Goal: Transaction & Acquisition: Register for event/course

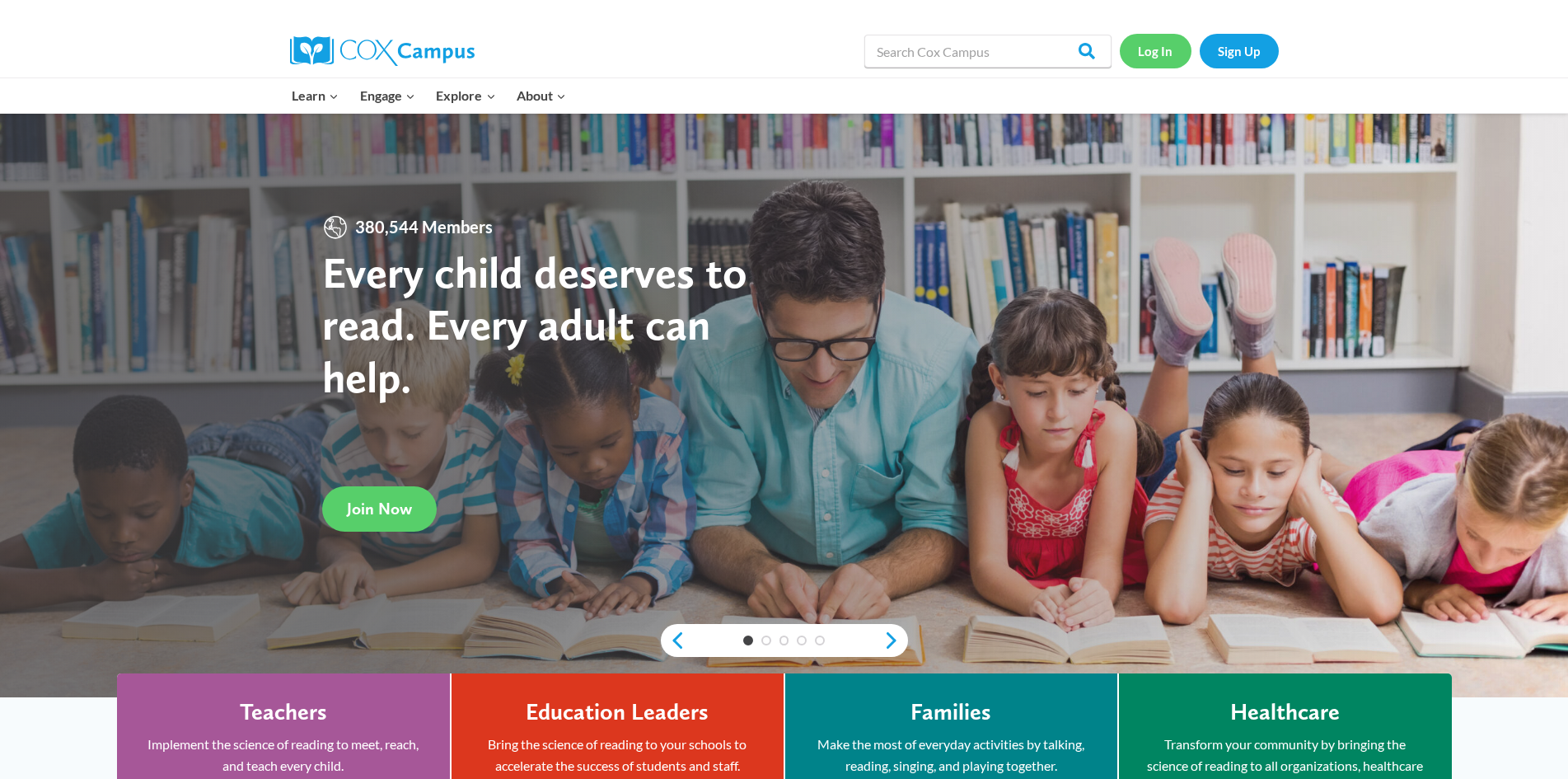
click at [1141, 52] on link "Log In" at bounding box center [1155, 51] width 72 height 34
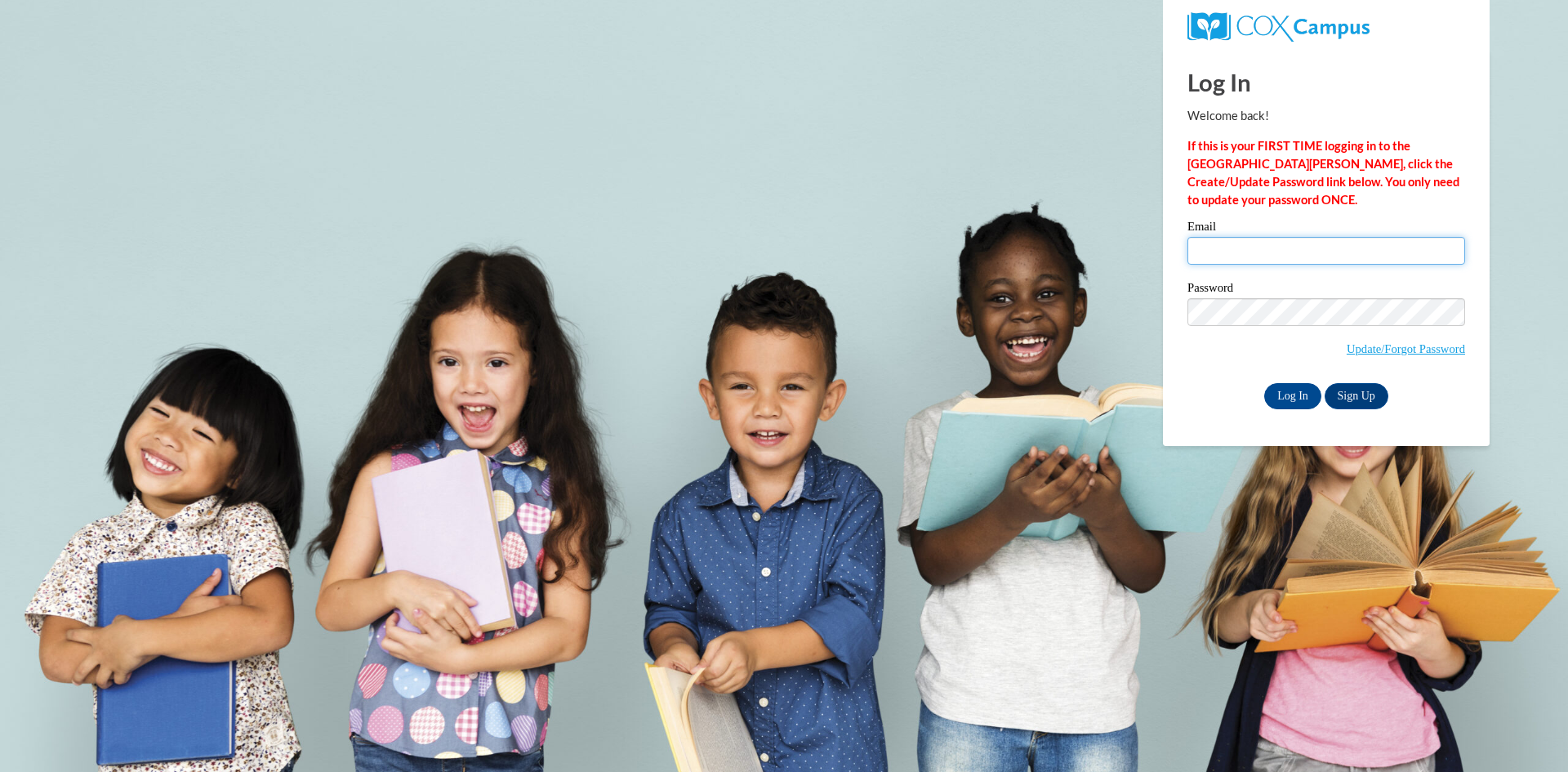
click at [1210, 253] on input "Email" at bounding box center [1326, 251] width 278 height 28
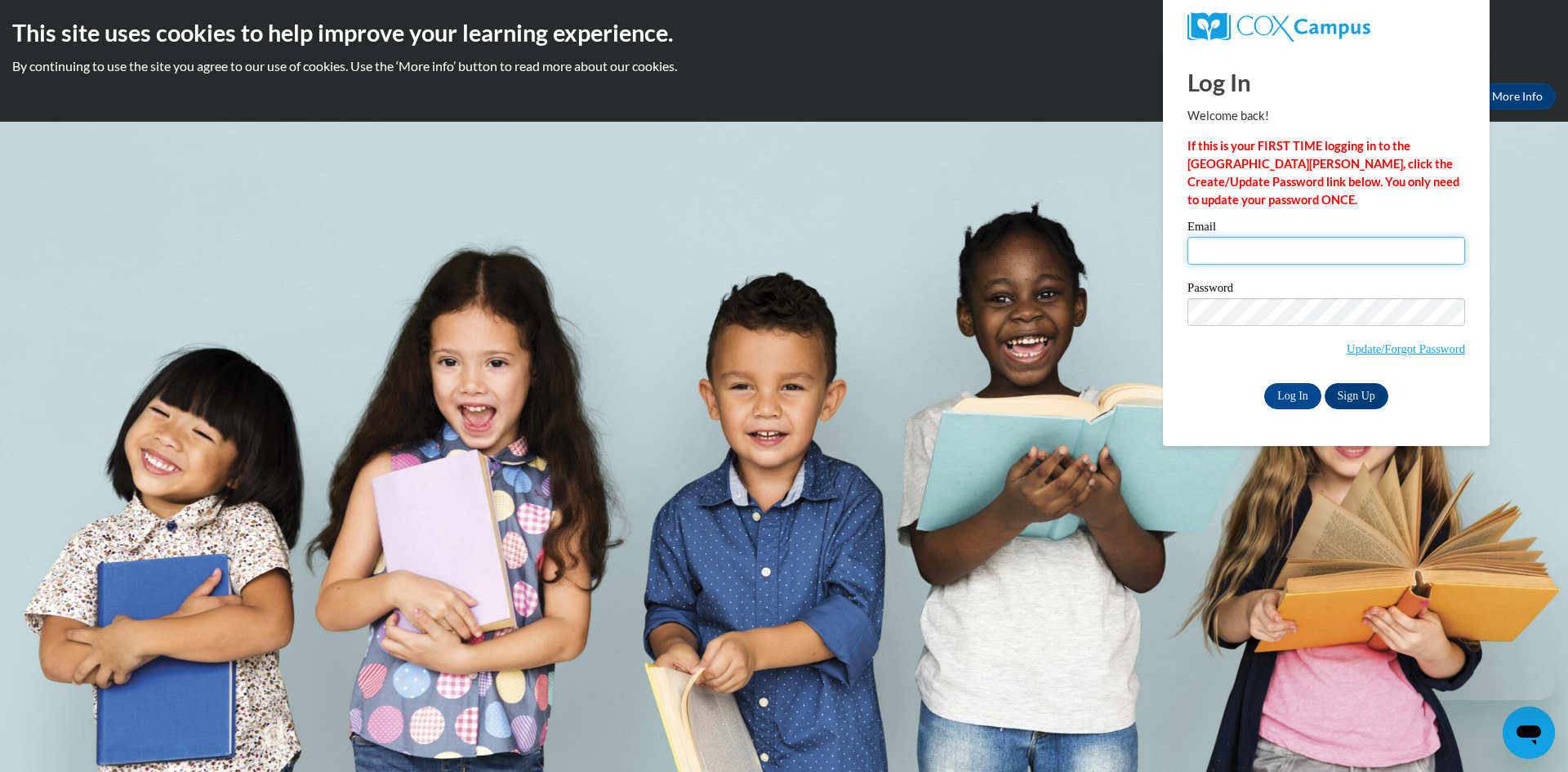
type input "[EMAIL_ADDRESS][DOMAIN_NAME]"
click at [1313, 396] on input "Log In" at bounding box center [1293, 396] width 57 height 26
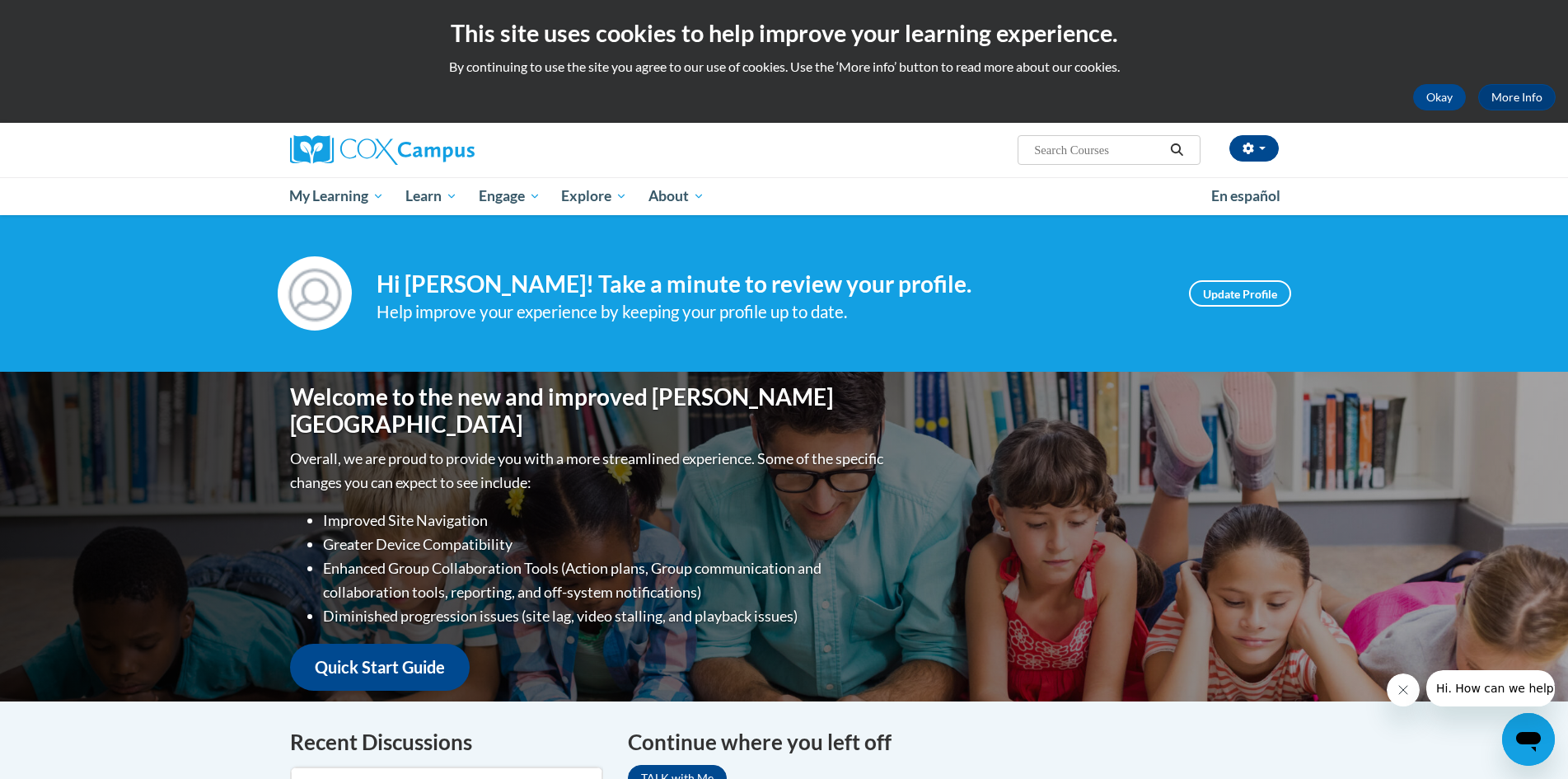
click at [1104, 158] on input "Search..." at bounding box center [1097, 149] width 132 height 20
type input "meaningful conversations"
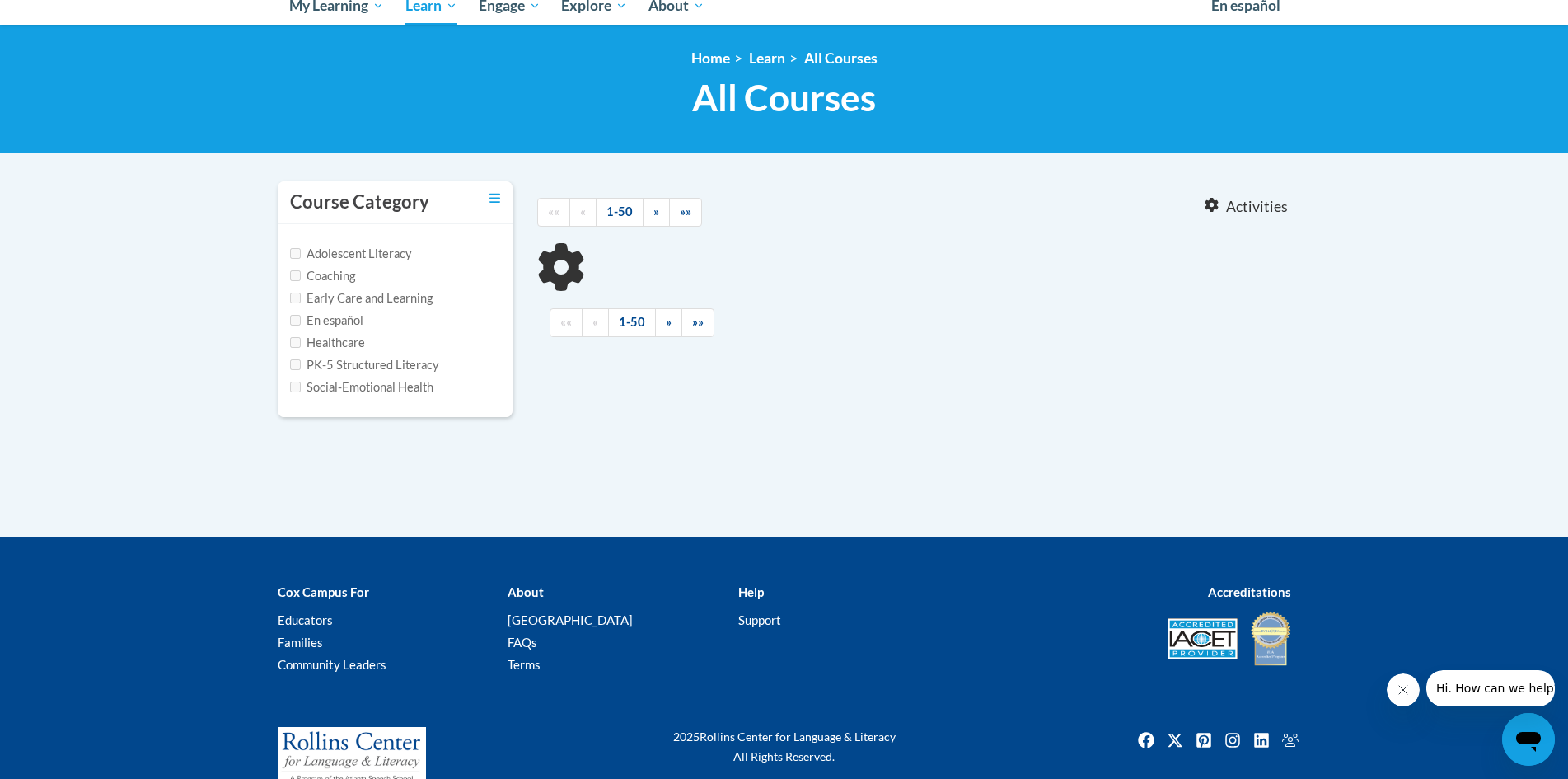
scroll to position [192, 0]
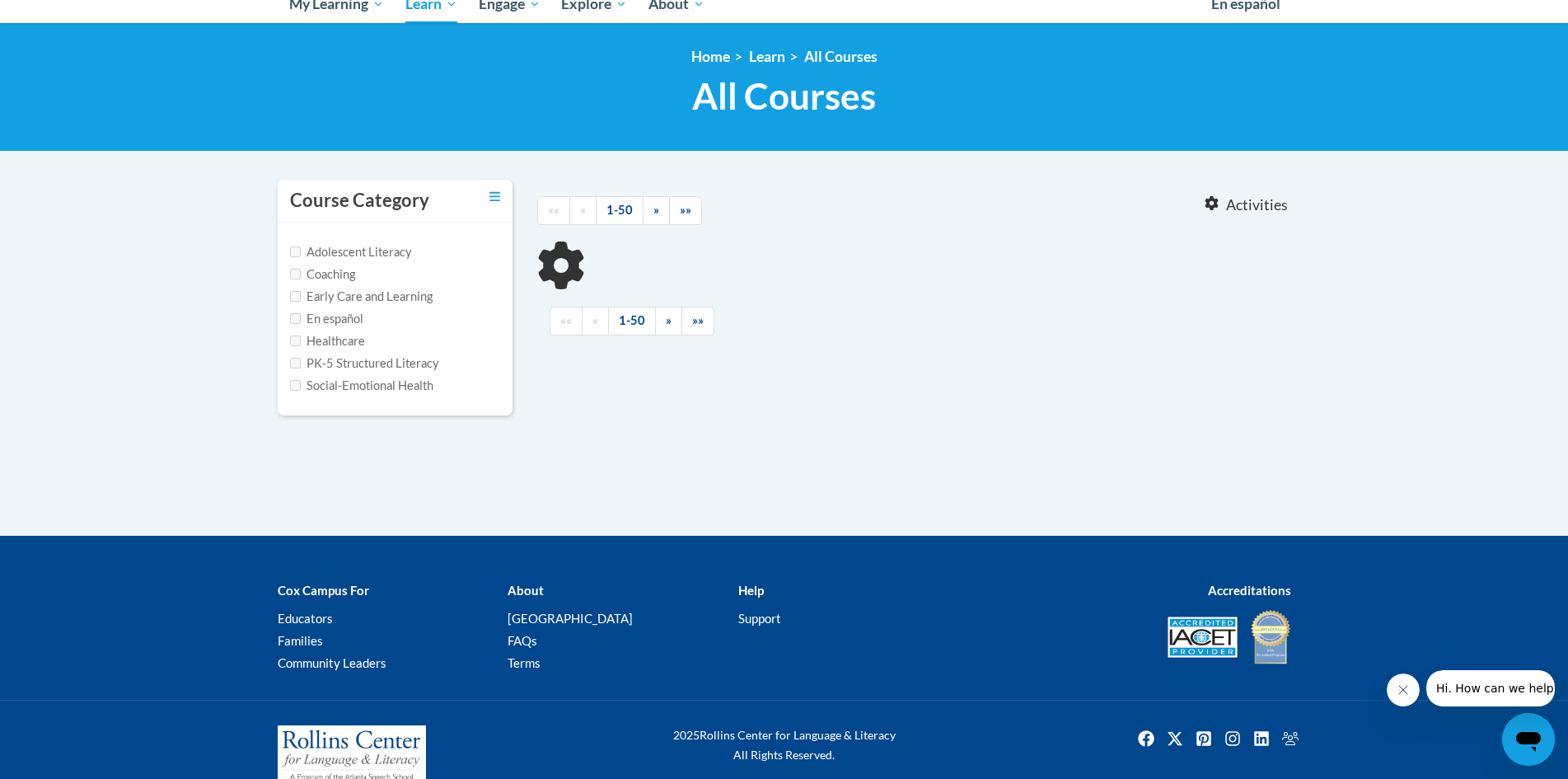
type input "meaningful conversations"
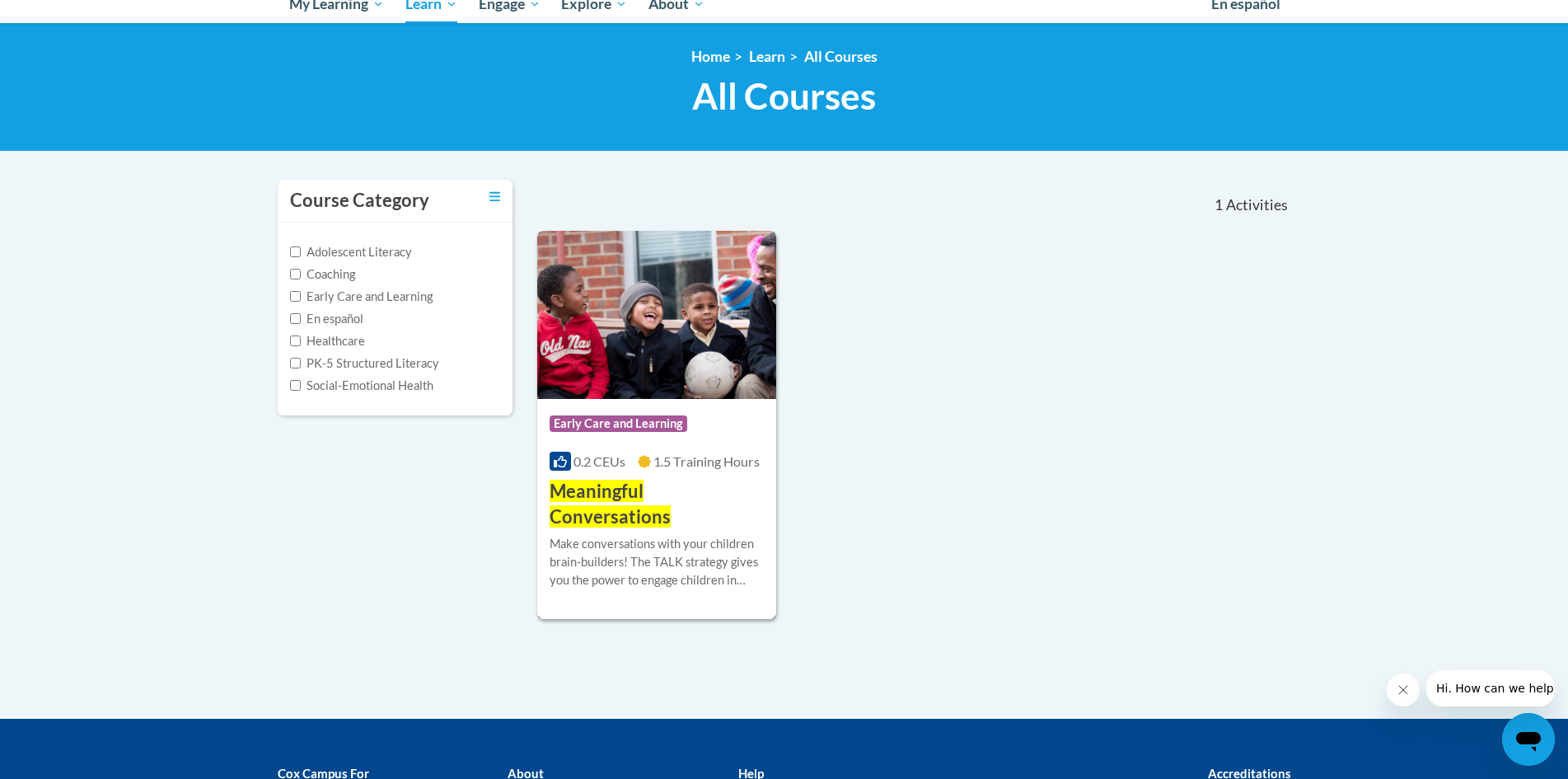
click at [671, 499] on span "Meaningful Conversations" at bounding box center [609, 503] width 121 height 48
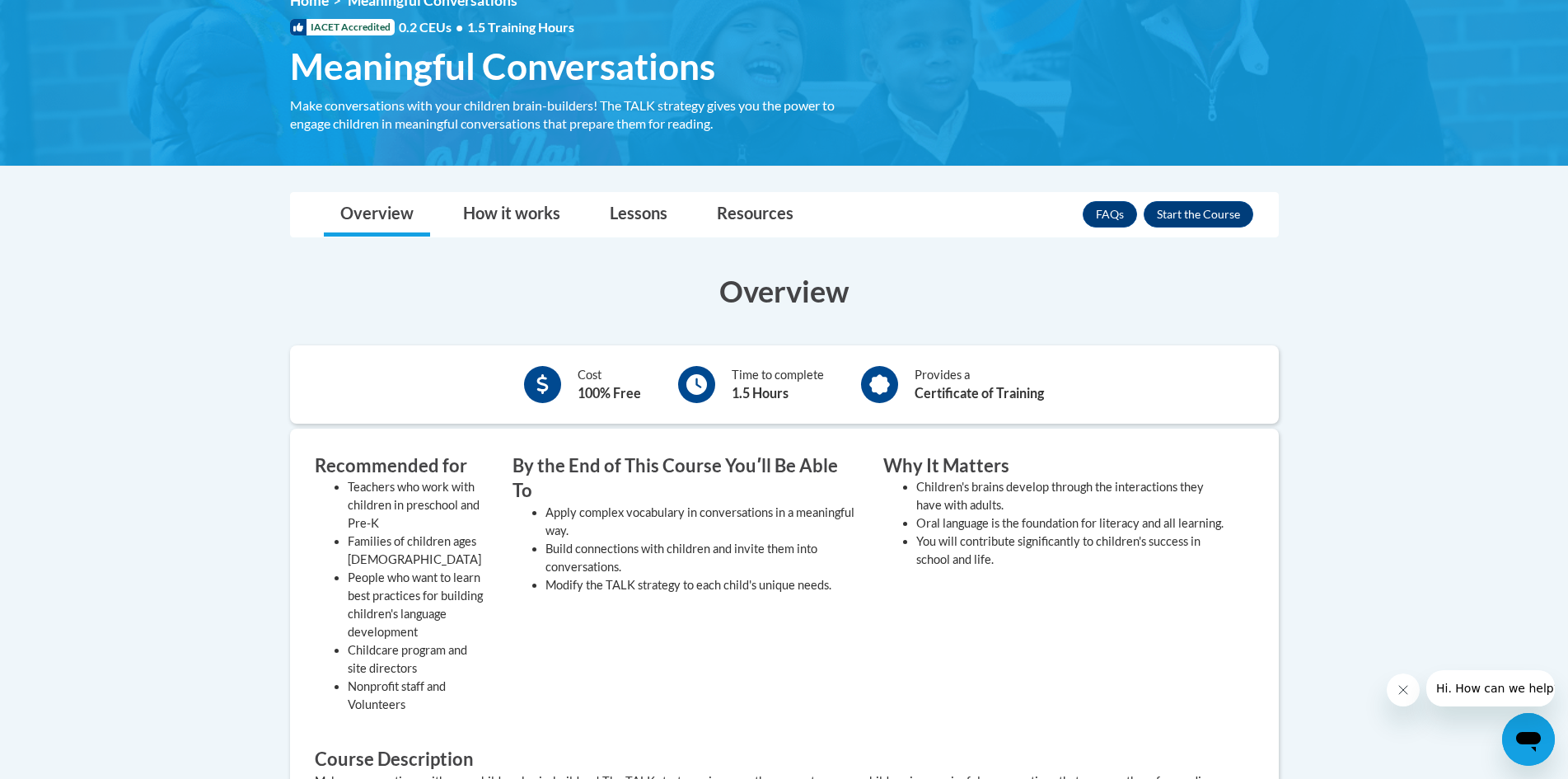
scroll to position [247, 0]
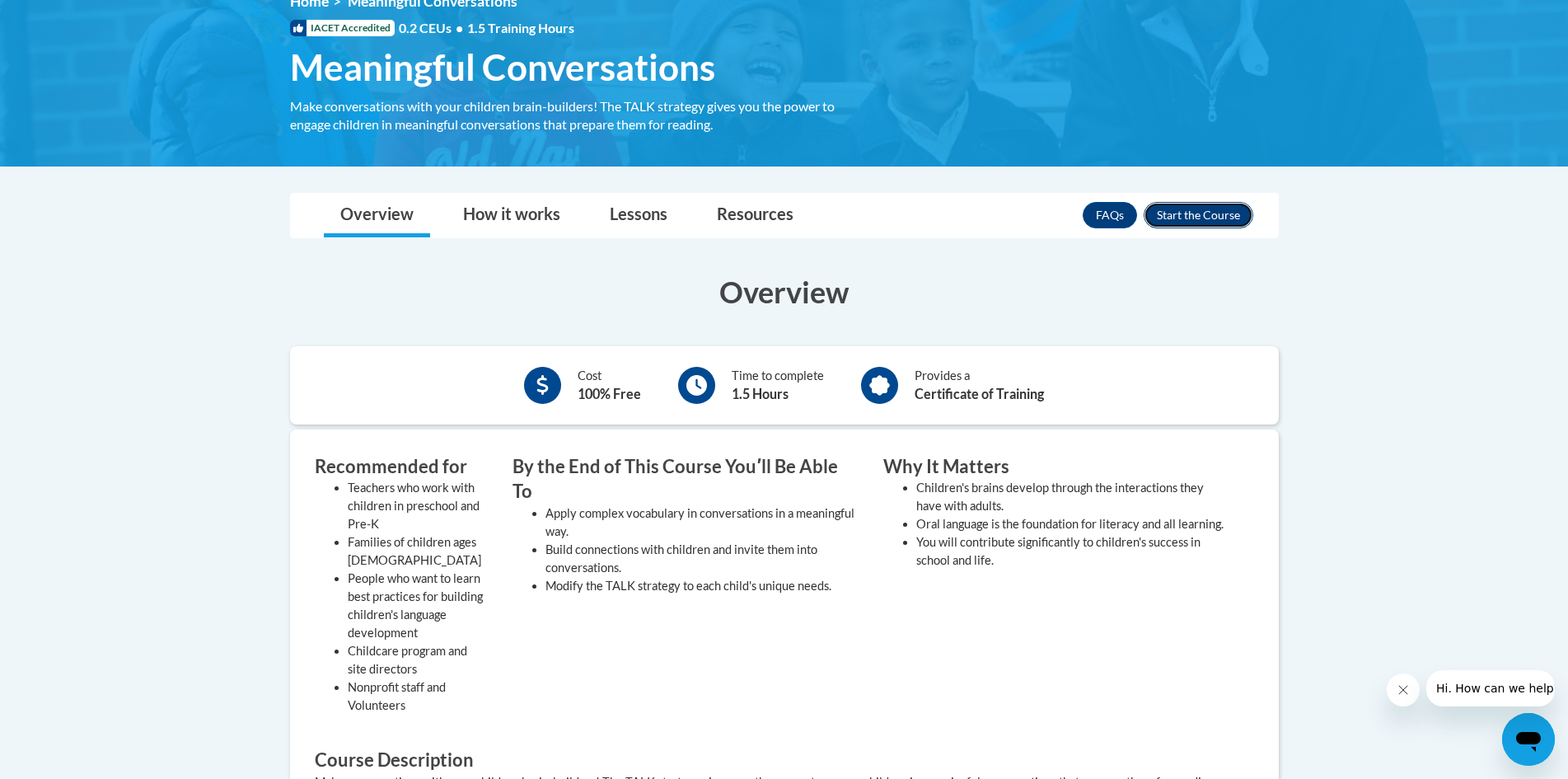
click at [1216, 213] on button "Enroll" at bounding box center [1199, 215] width 110 height 26
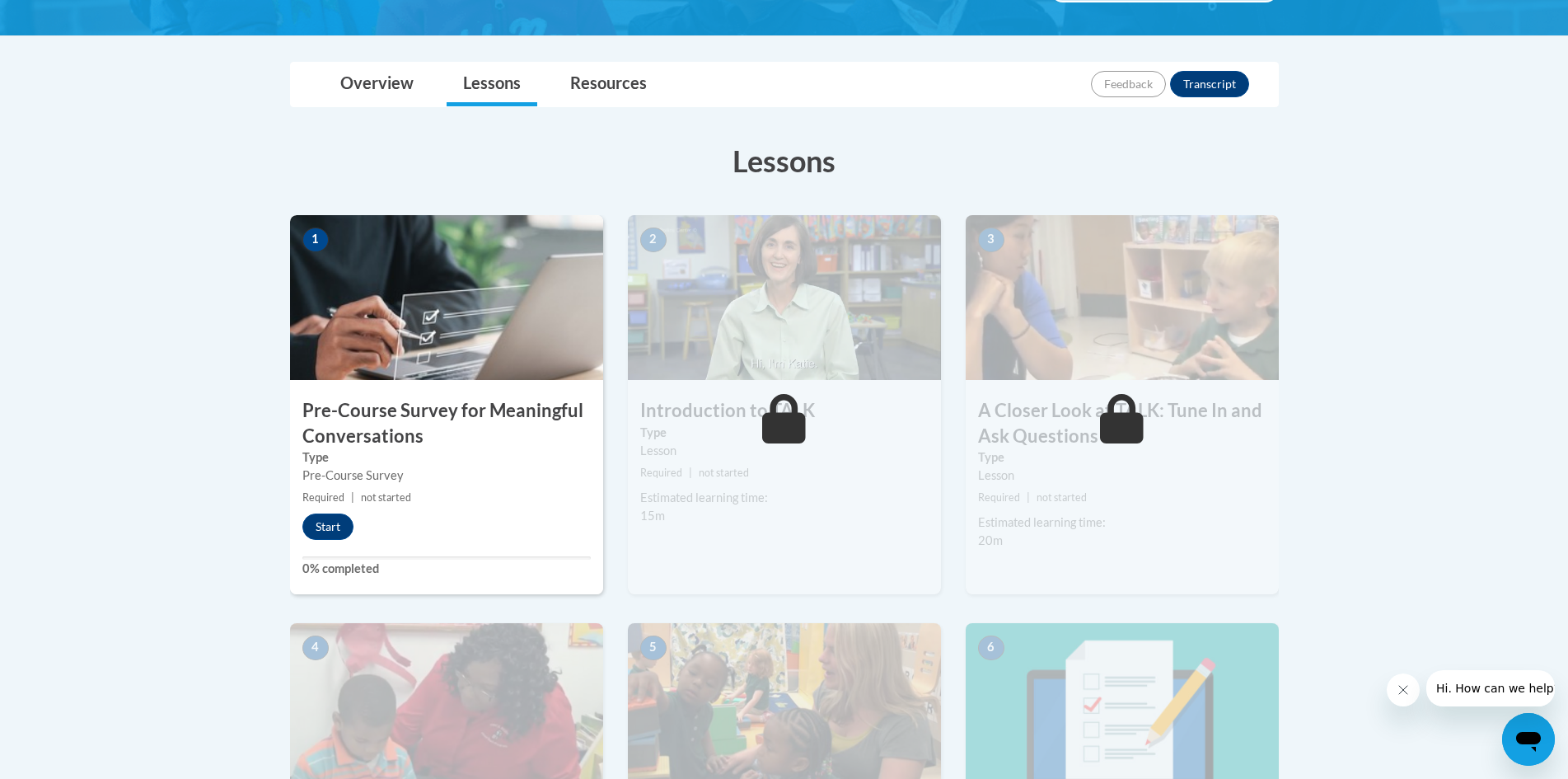
scroll to position [328, 0]
